Goal: Transaction & Acquisition: Purchase product/service

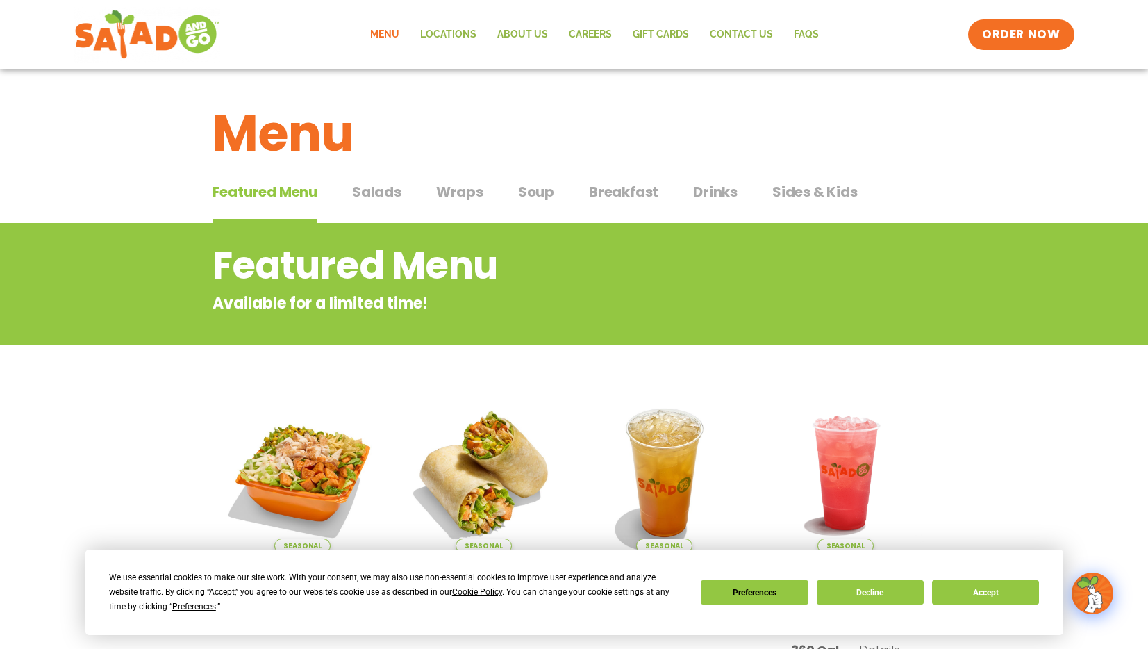
click at [364, 194] on span "Salads" at bounding box center [376, 191] width 49 height 21
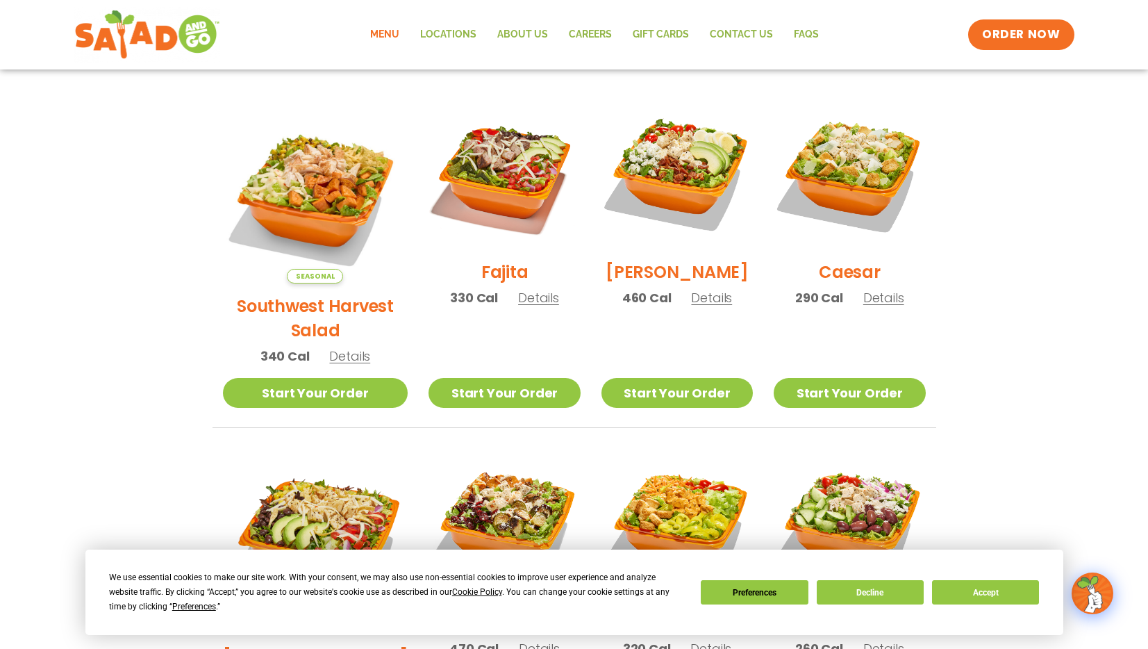
scroll to position [340, 0]
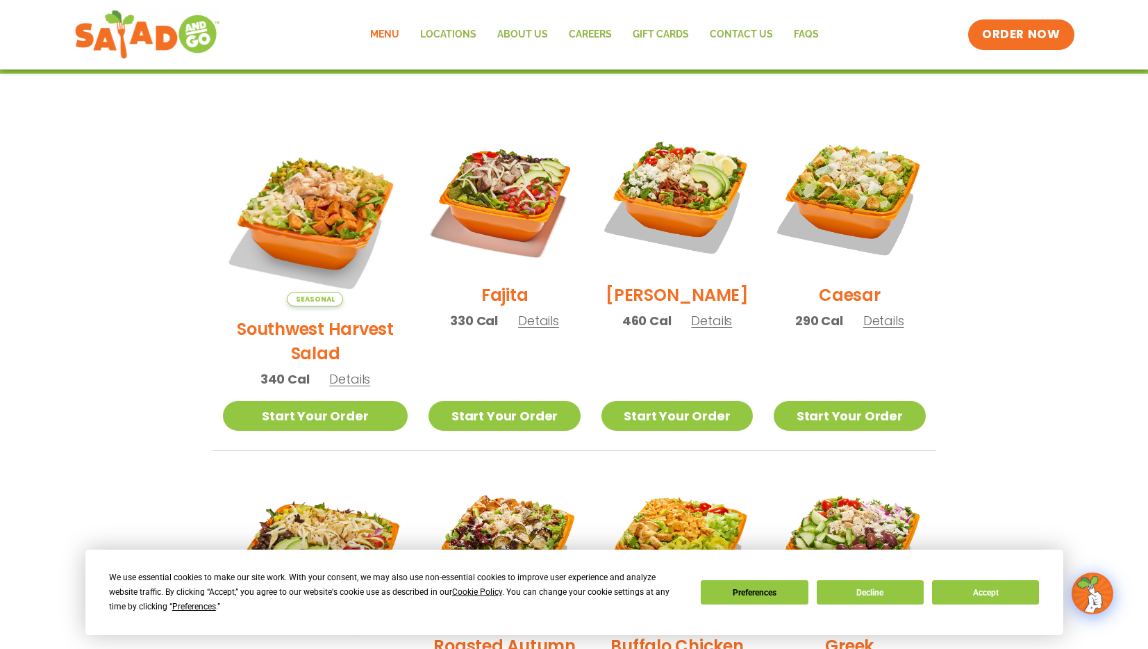
click at [691, 329] on span "Details" at bounding box center [711, 320] width 41 height 17
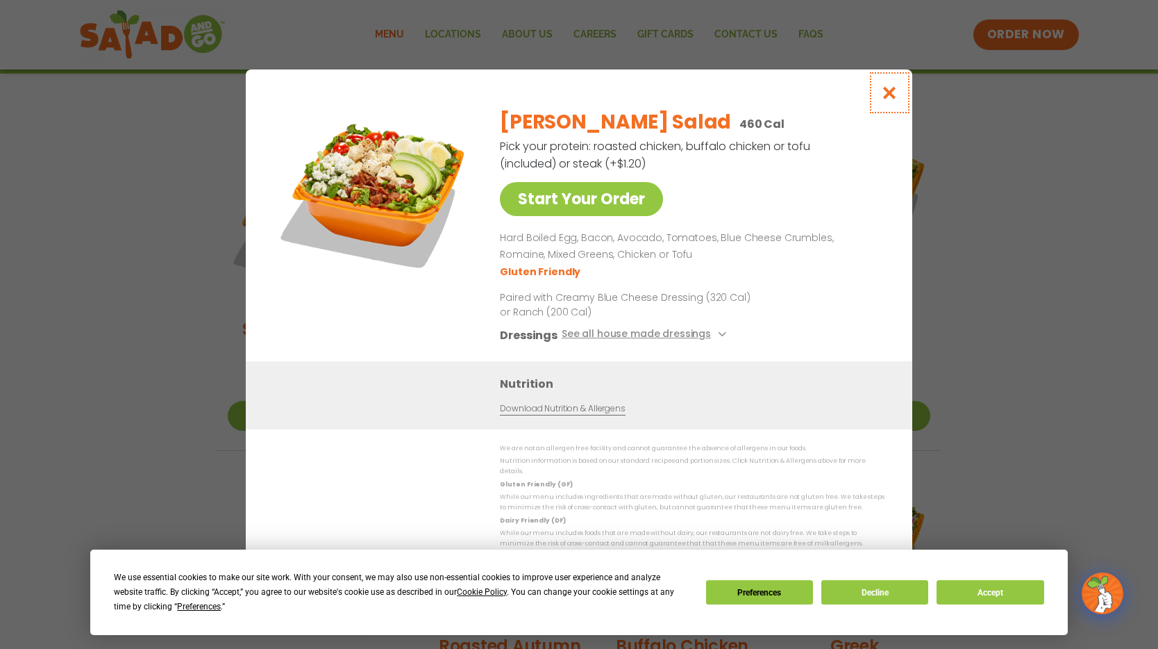
click at [888, 94] on icon "Close modal" at bounding box center [889, 92] width 17 height 15
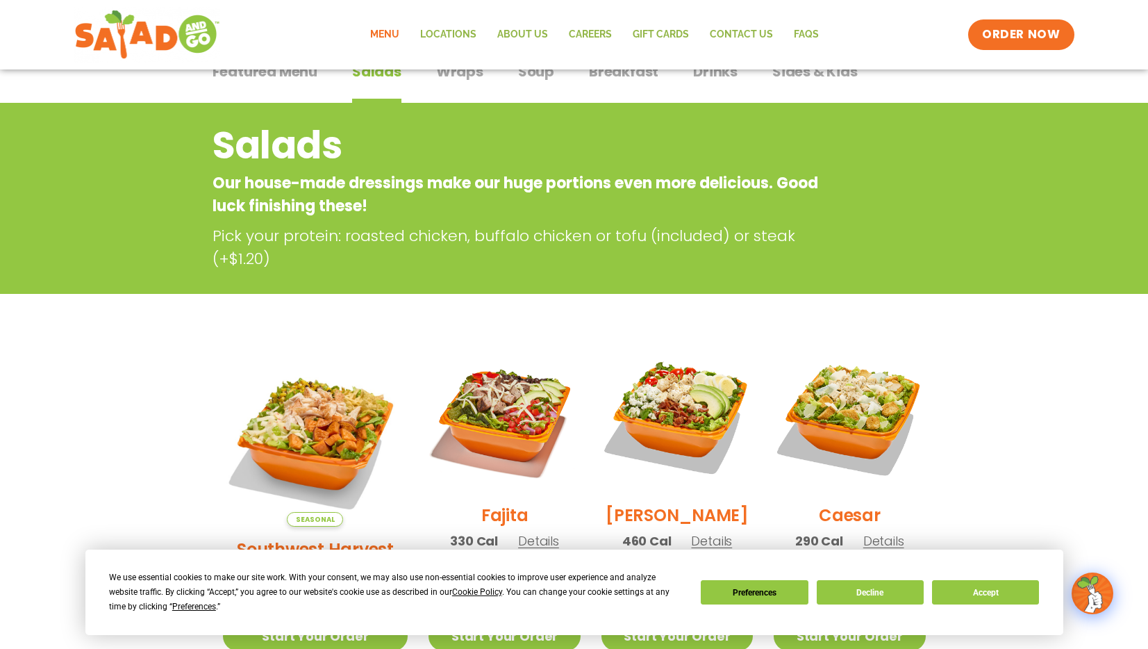
scroll to position [0, 0]
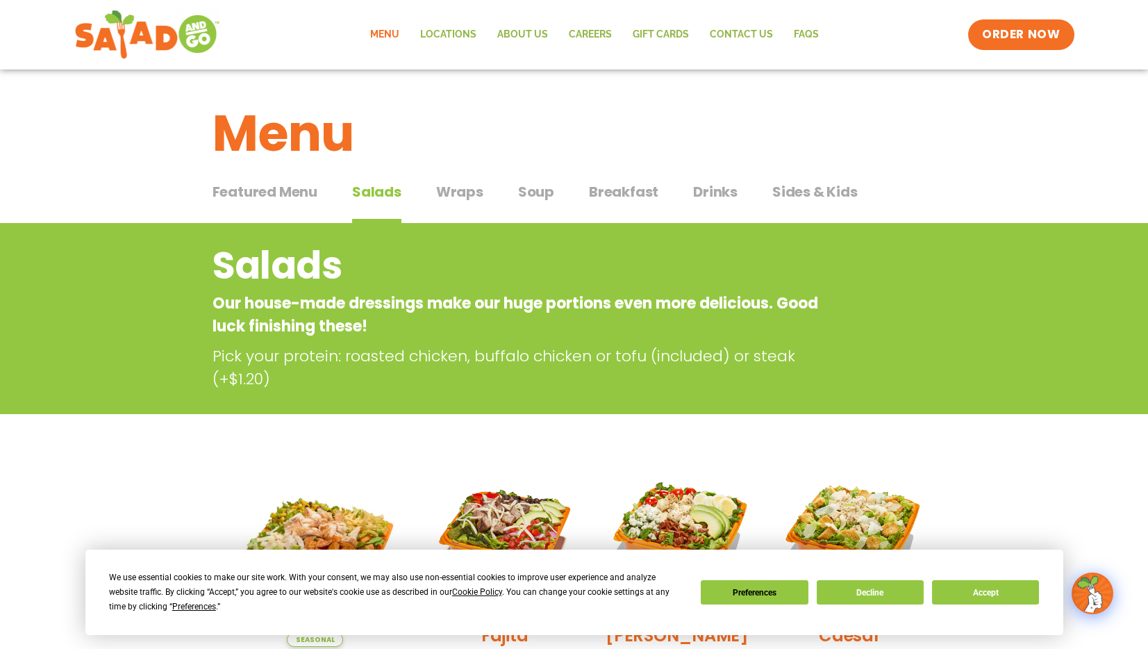
click at [715, 194] on span "Drinks" at bounding box center [715, 191] width 44 height 21
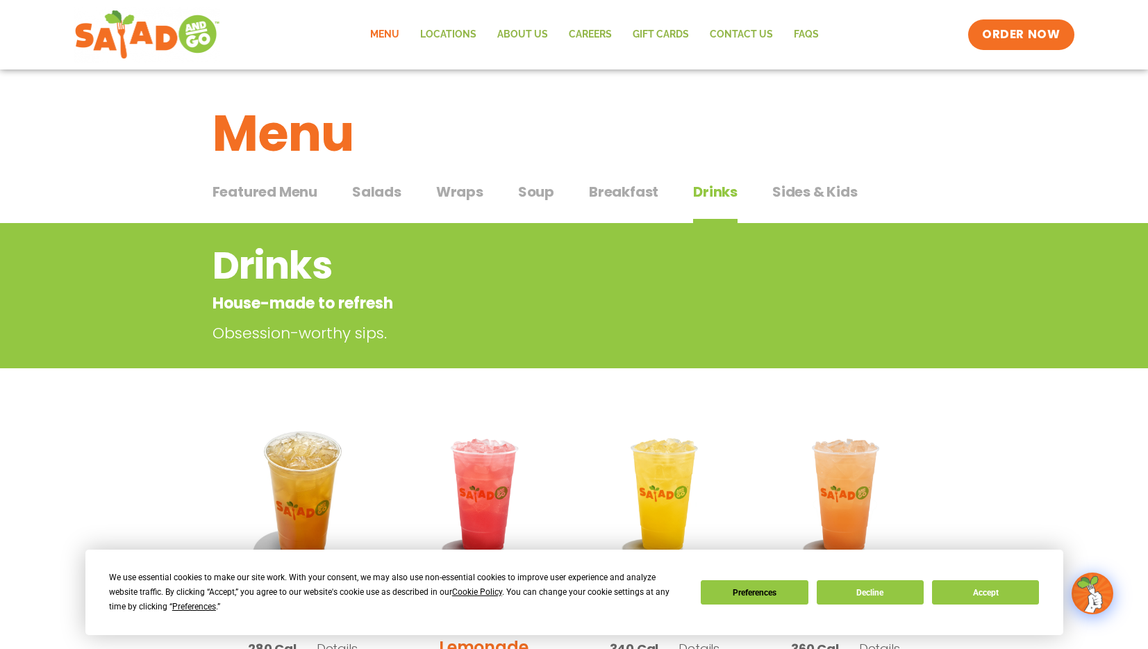
click at [386, 198] on span "Salads" at bounding box center [376, 191] width 49 height 21
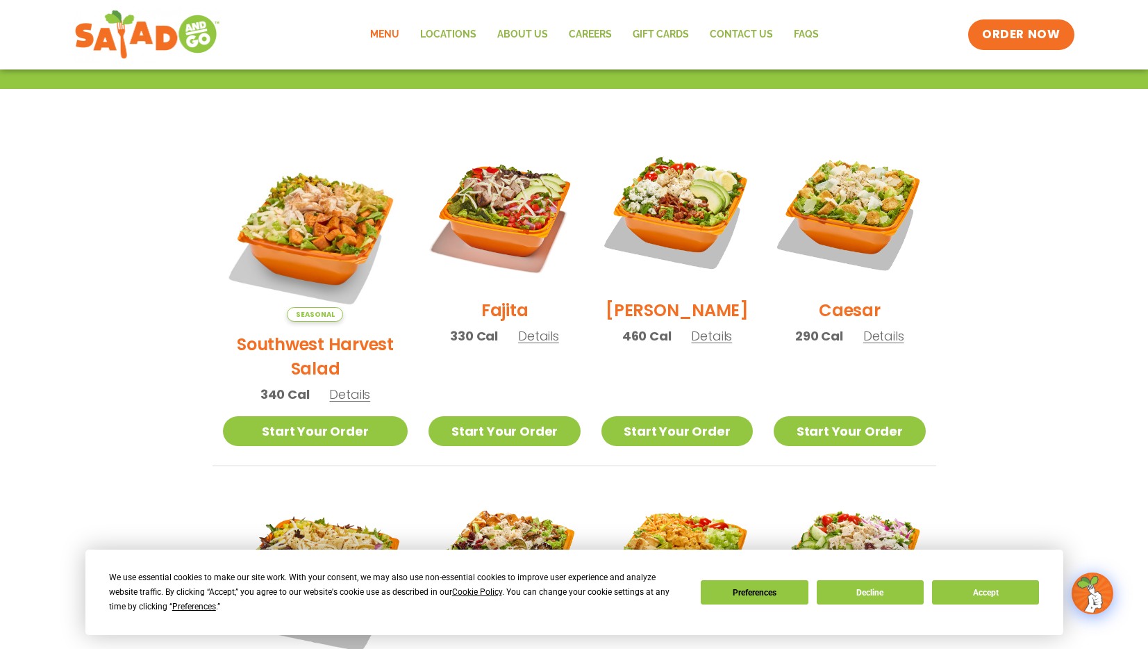
scroll to position [332, 0]
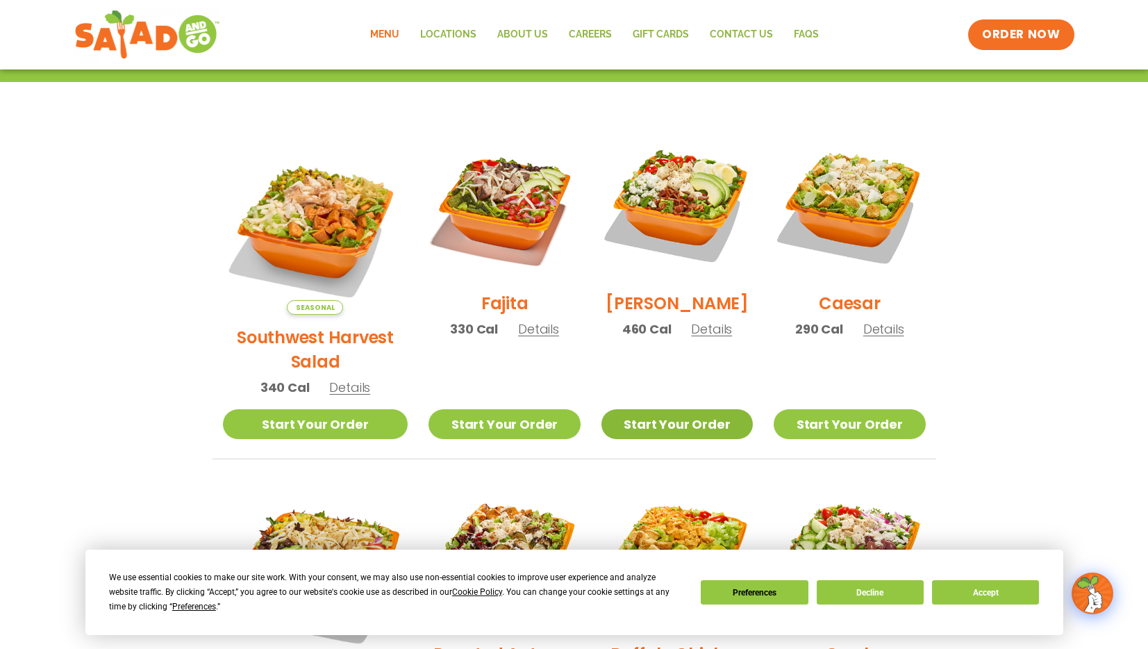
click at [658, 409] on link "Start Your Order" at bounding box center [676, 424] width 151 height 30
click at [699, 337] on span "Details" at bounding box center [711, 328] width 41 height 17
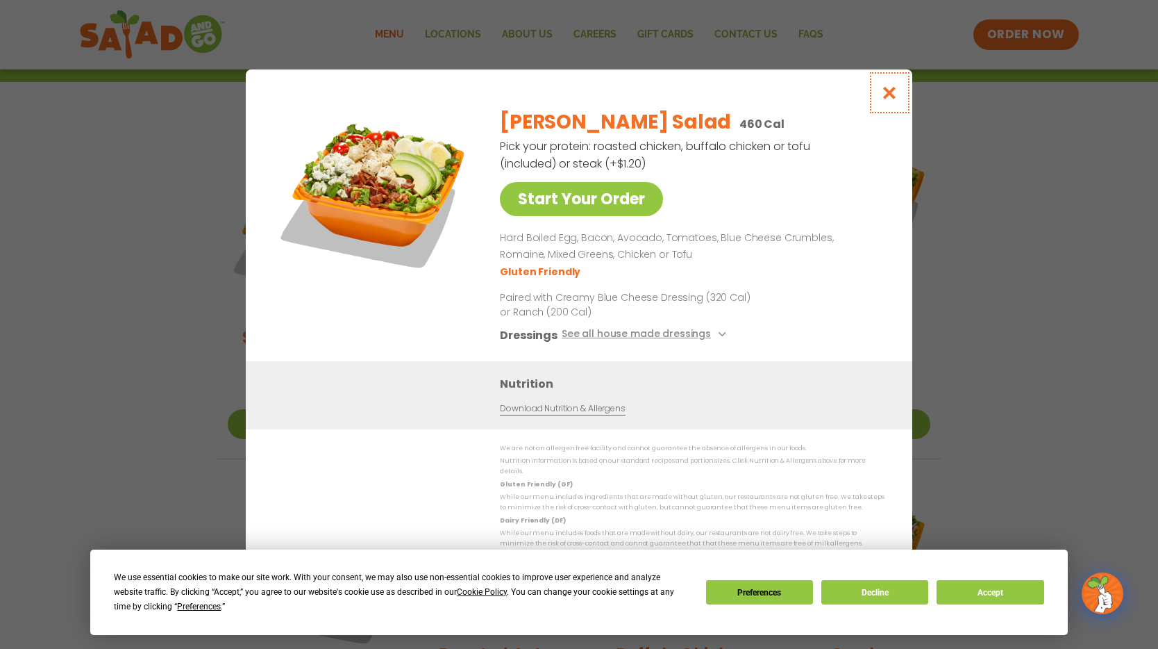
click at [889, 95] on icon "Close modal" at bounding box center [889, 92] width 17 height 15
